Goal: Information Seeking & Learning: Learn about a topic

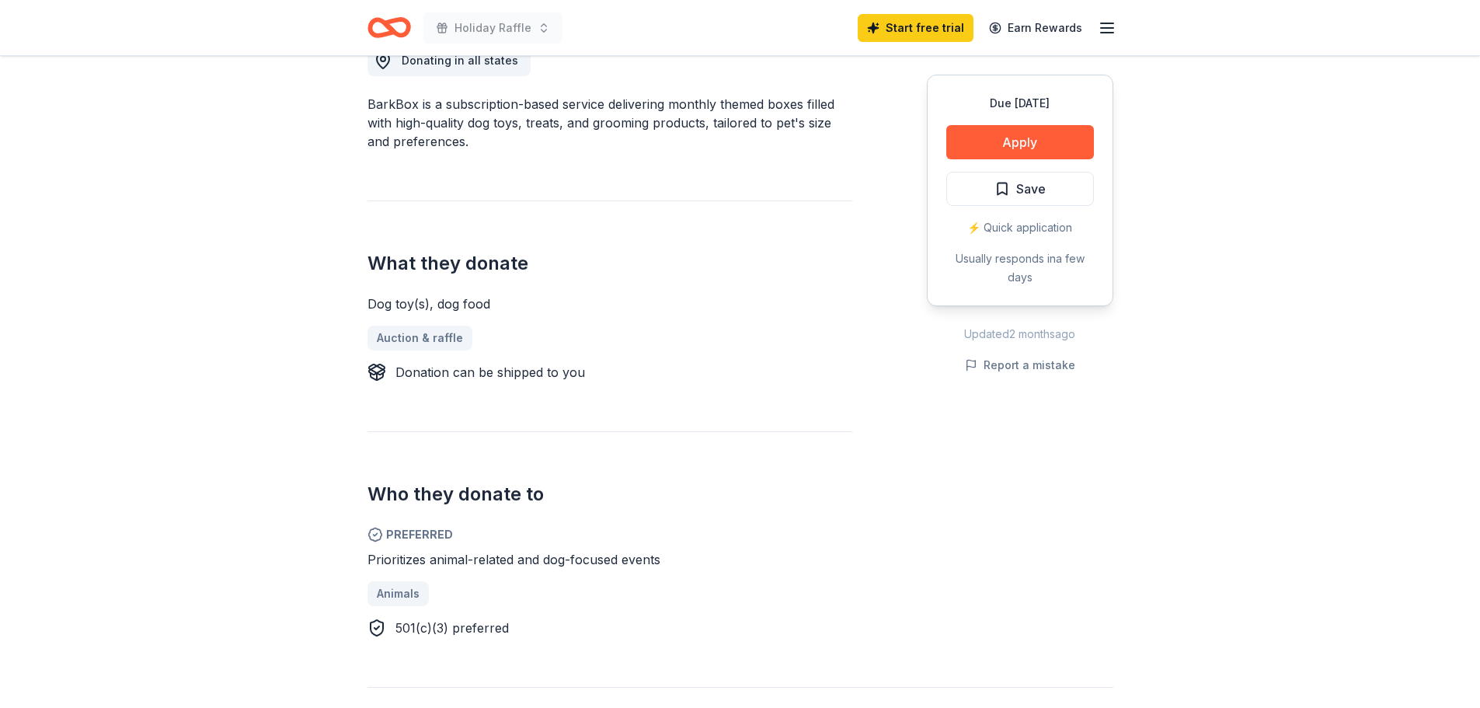
scroll to position [466, 0]
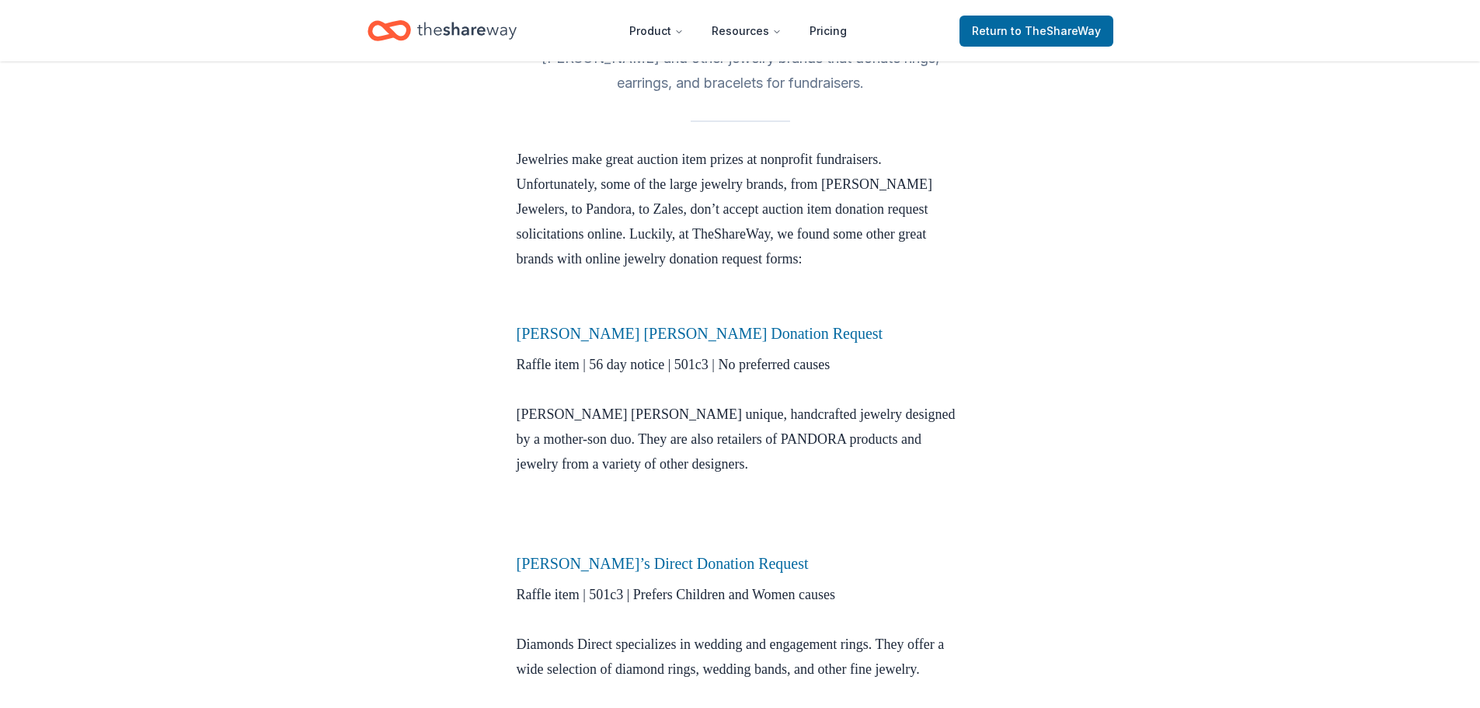
scroll to position [466, 0]
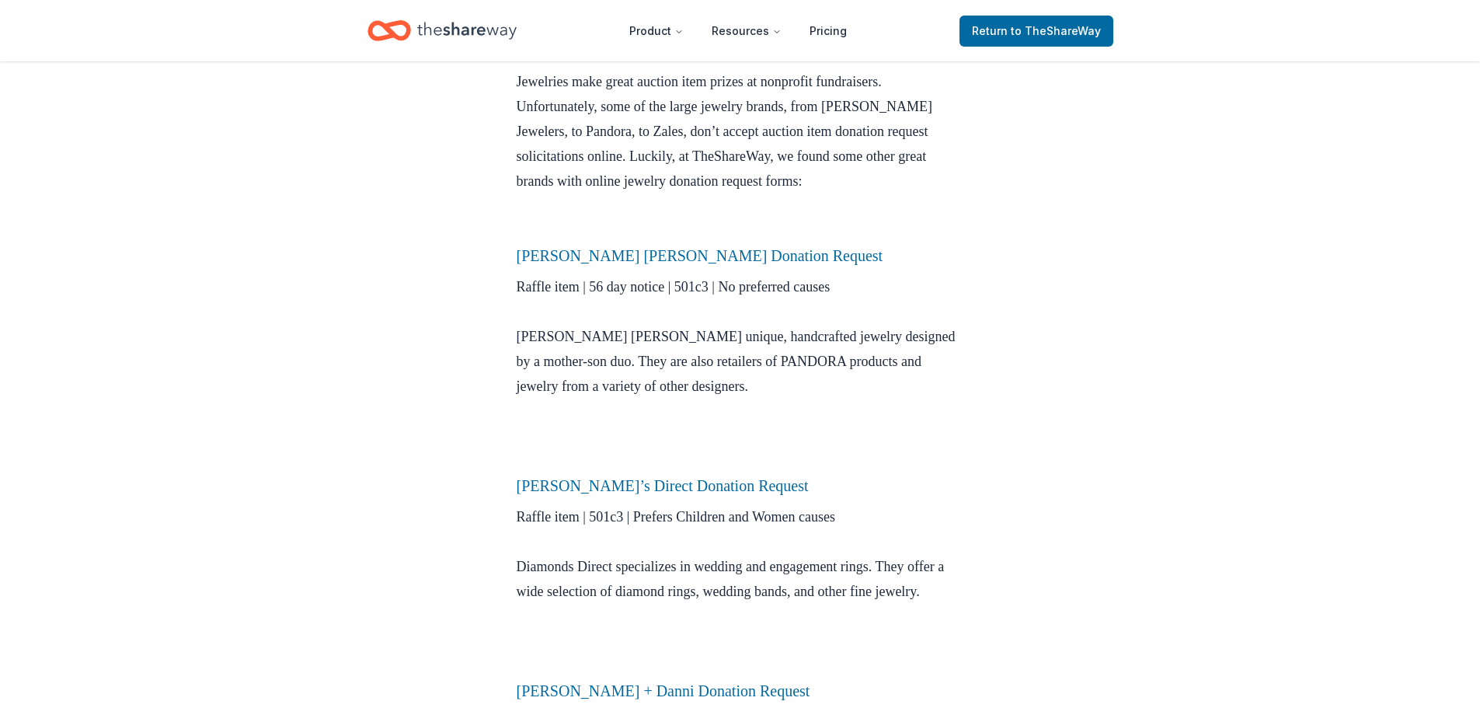
drag, startPoint x: 662, startPoint y: 256, endPoint x: 914, endPoint y: 256, distance: 252.4
click at [917, 256] on h3 "[PERSON_NAME] [PERSON_NAME] Donation Request" at bounding box center [739, 255] width 447 height 25
drag, startPoint x: 496, startPoint y: 259, endPoint x: 720, endPoint y: 264, distance: 224.5
click at [720, 264] on div "Donation Requests [DATE] Jewelry Donation Requests [PERSON_NAME] and other jewe…" at bounding box center [740, 649] width 497 height 2108
copy link "[PERSON_NAME] [PERSON_NAME] Donation Request"
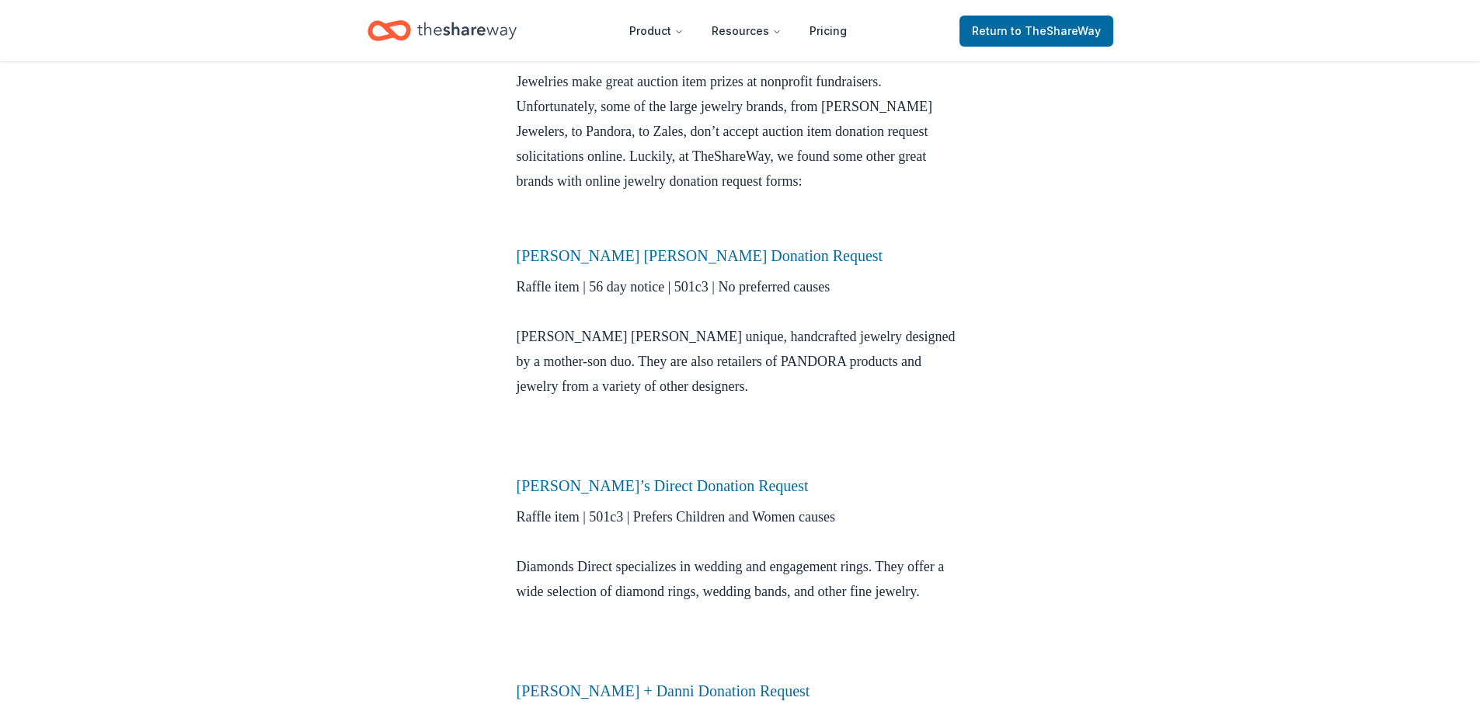
click at [1204, 402] on div "Donation Requests [DATE] Jewelry Donation Requests [PERSON_NAME] and other jewe…" at bounding box center [740, 649] width 1480 height 2108
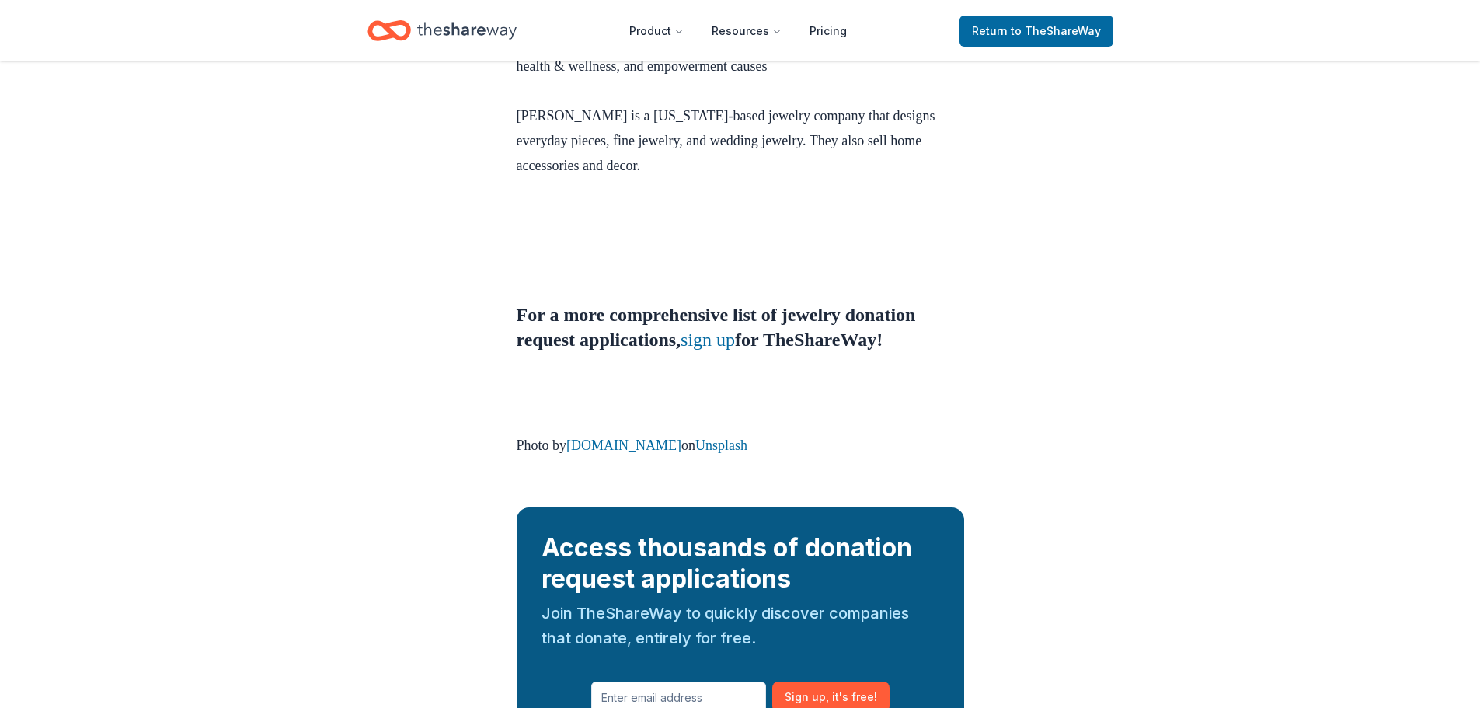
scroll to position [1553, 0]
